Goal: Navigation & Orientation: Find specific page/section

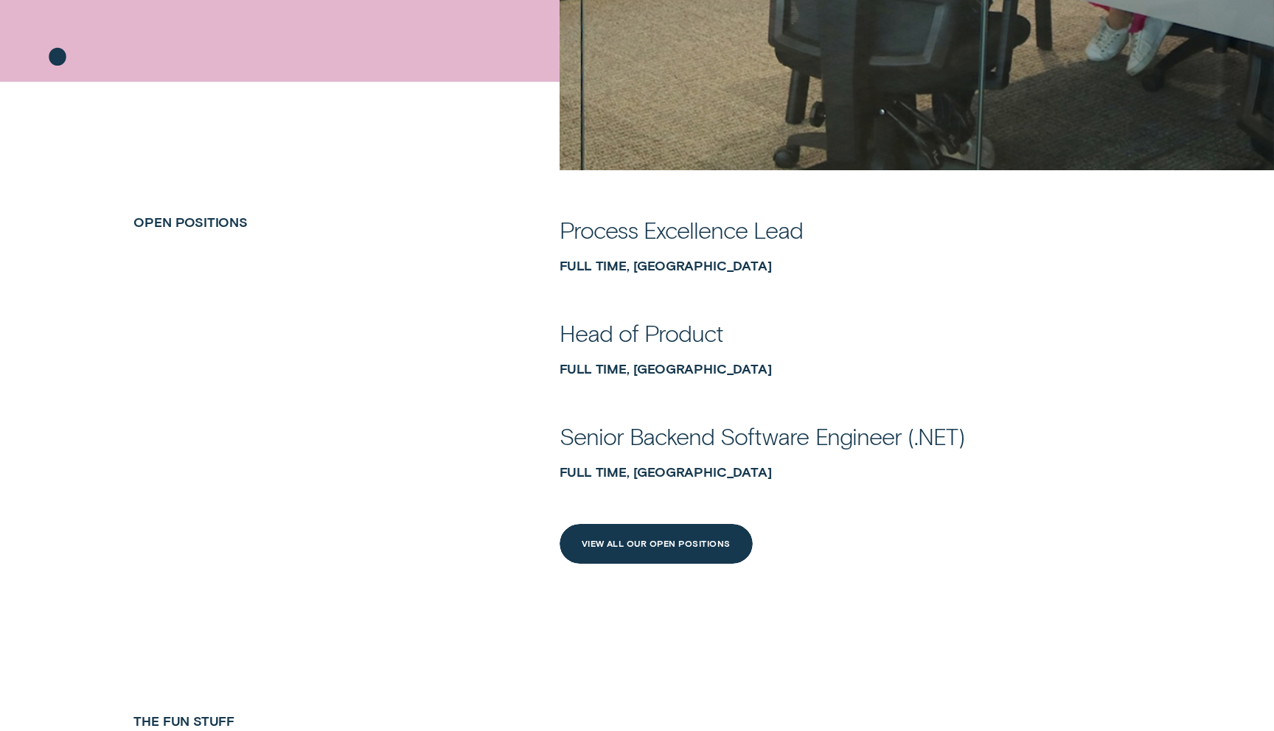
scroll to position [653, 0]
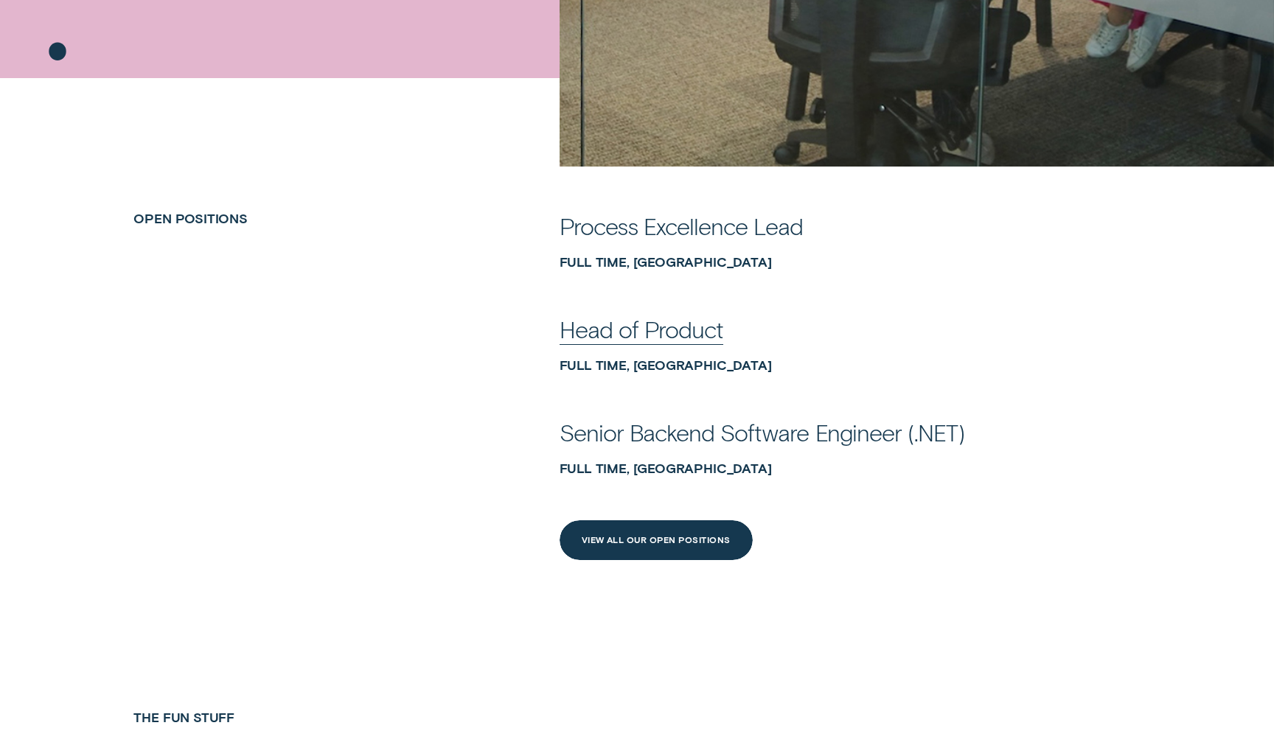
click at [610, 325] on div "Head of Product" at bounding box center [641, 329] width 164 height 30
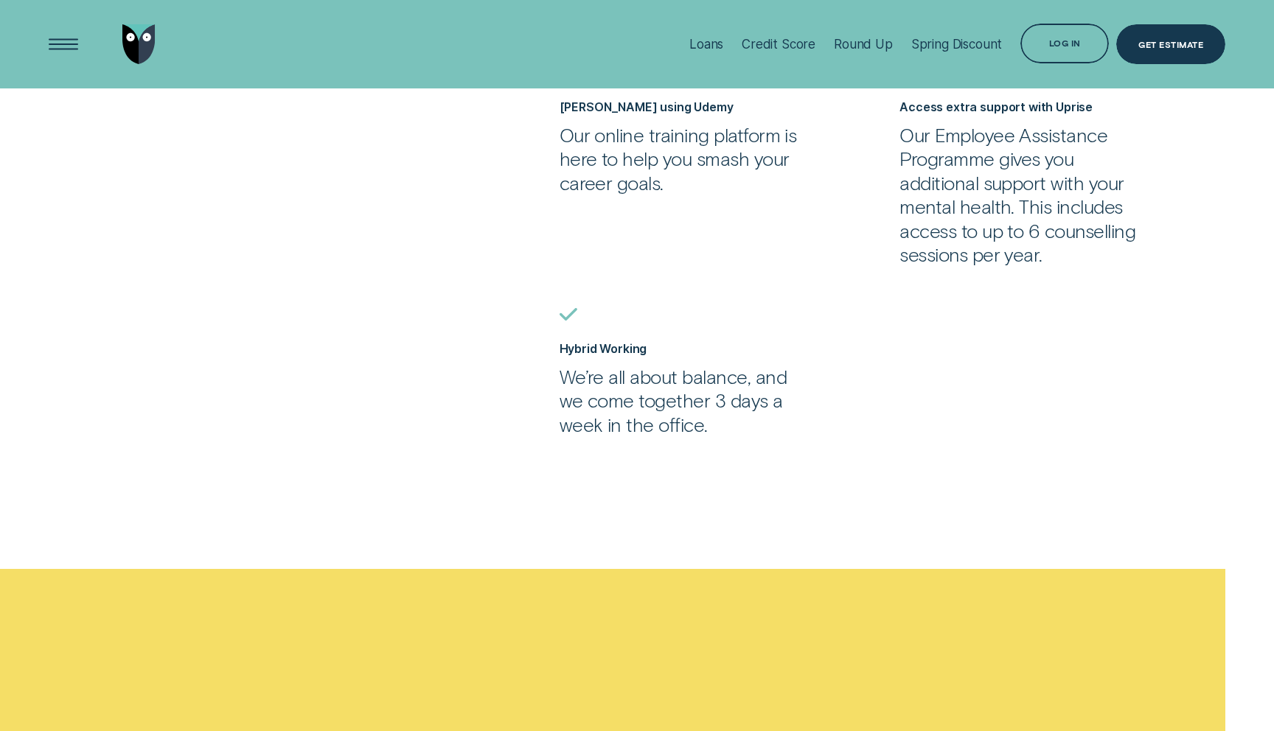
scroll to position [835, 0]
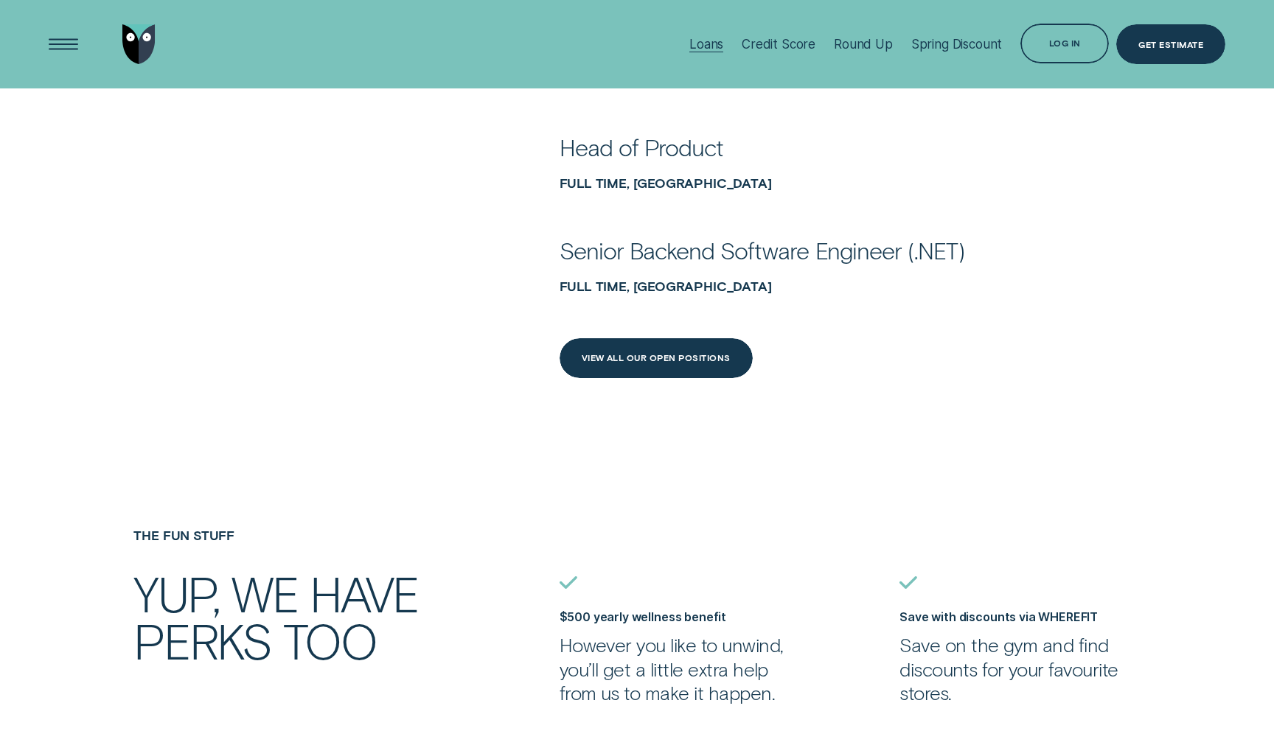
click at [708, 44] on div "Loans" at bounding box center [706, 44] width 34 height 15
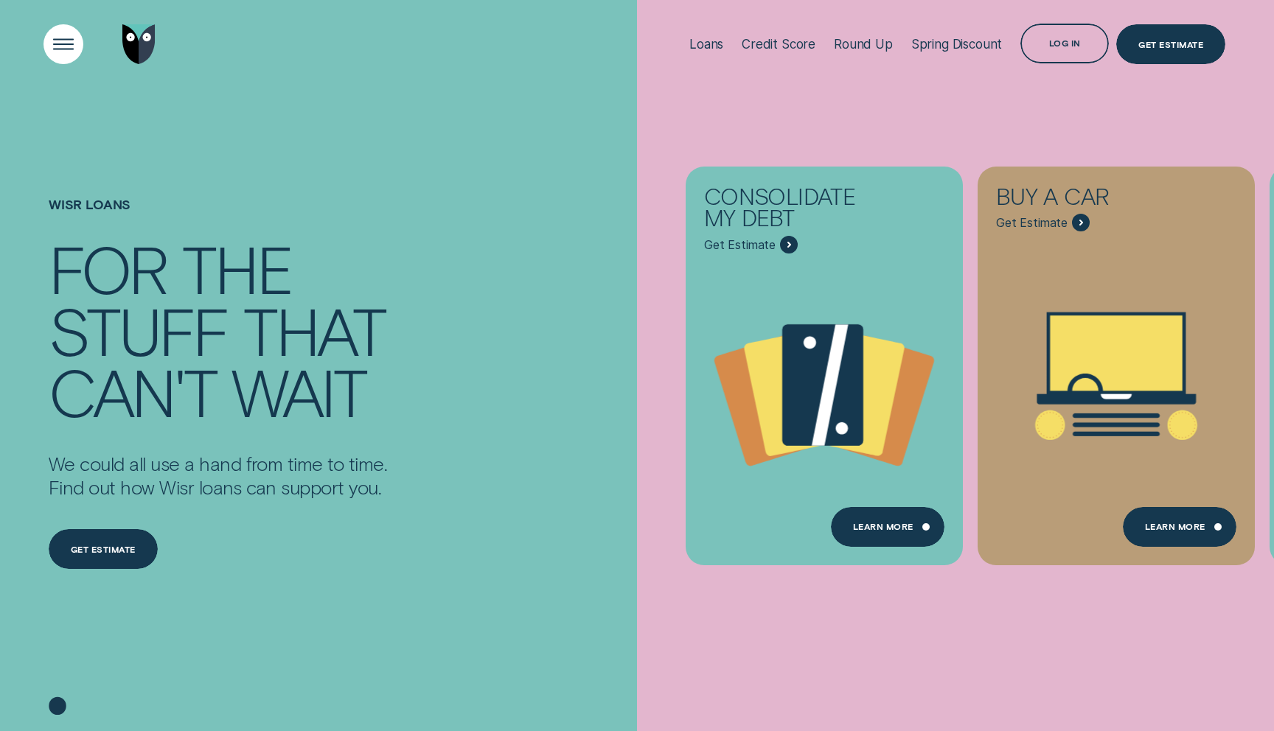
click at [62, 34] on div "Open Menu" at bounding box center [63, 44] width 56 height 56
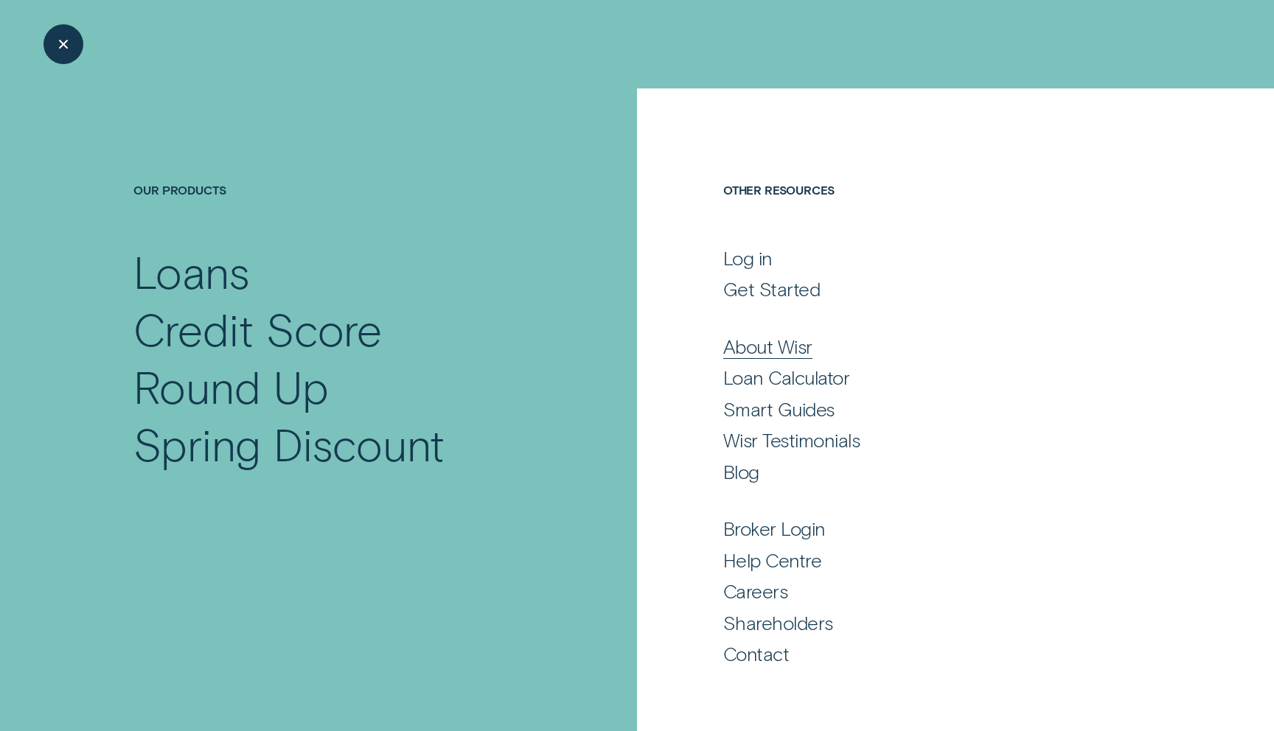
click at [794, 348] on div "About Wisr" at bounding box center [767, 347] width 89 height 24
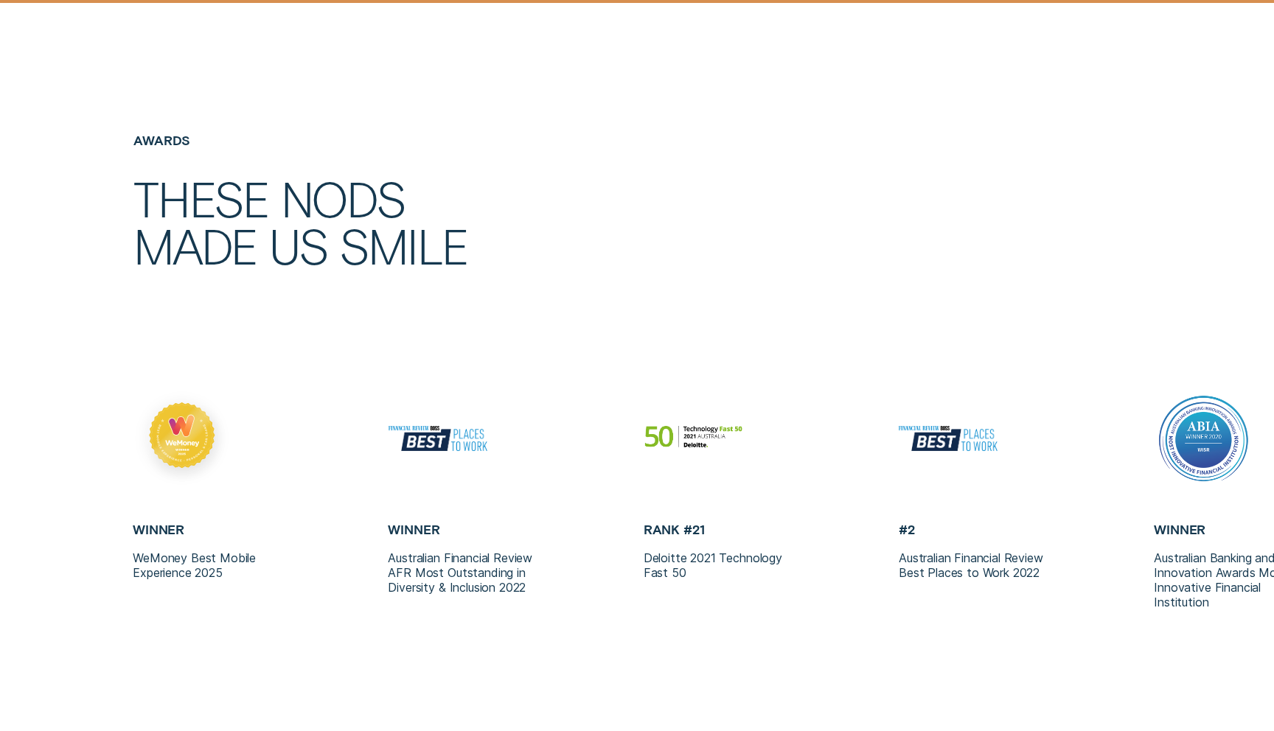
scroll to position [3092, 0]
